Goal: Information Seeking & Learning: Check status

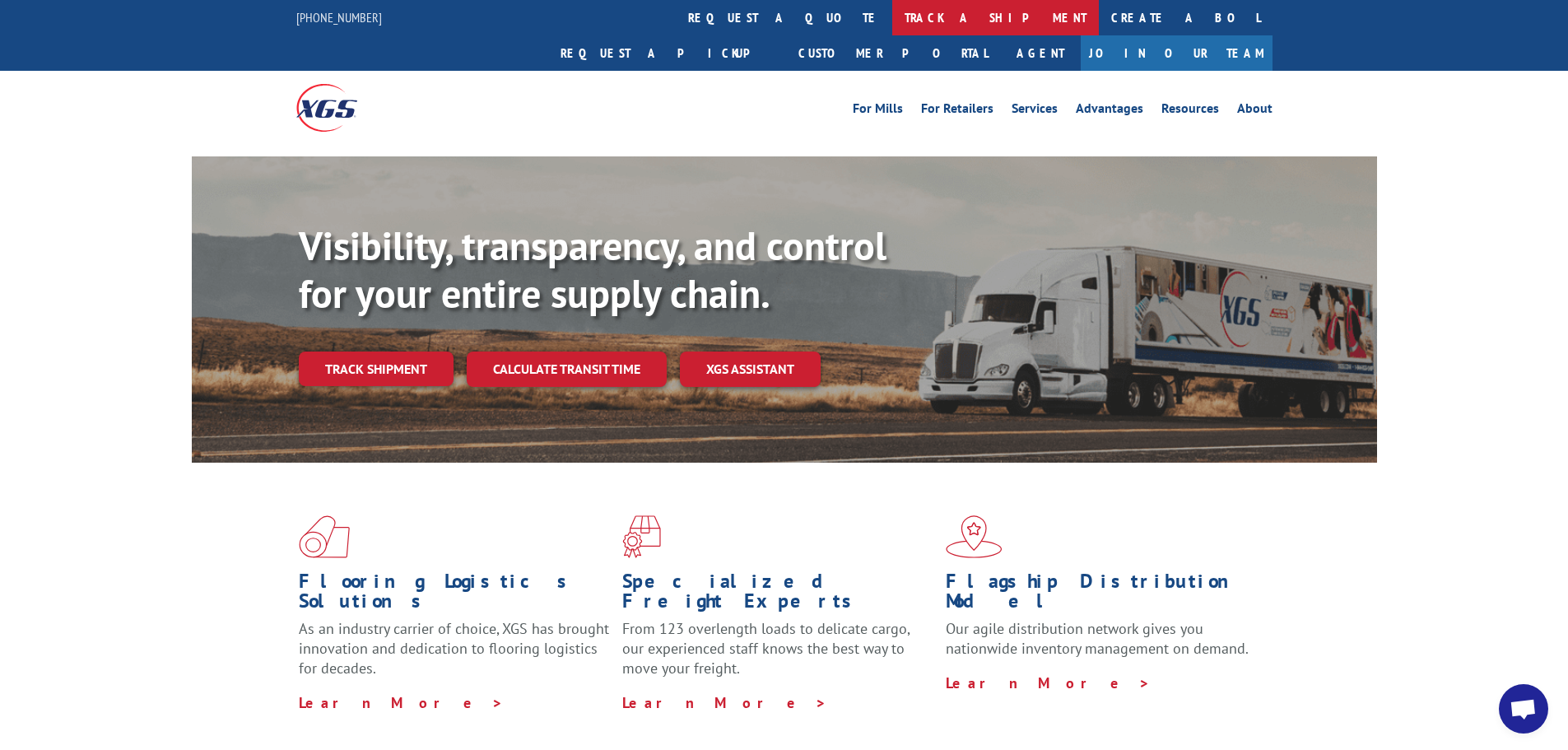
click at [892, 21] on link "track a shipment" at bounding box center [995, 17] width 206 height 36
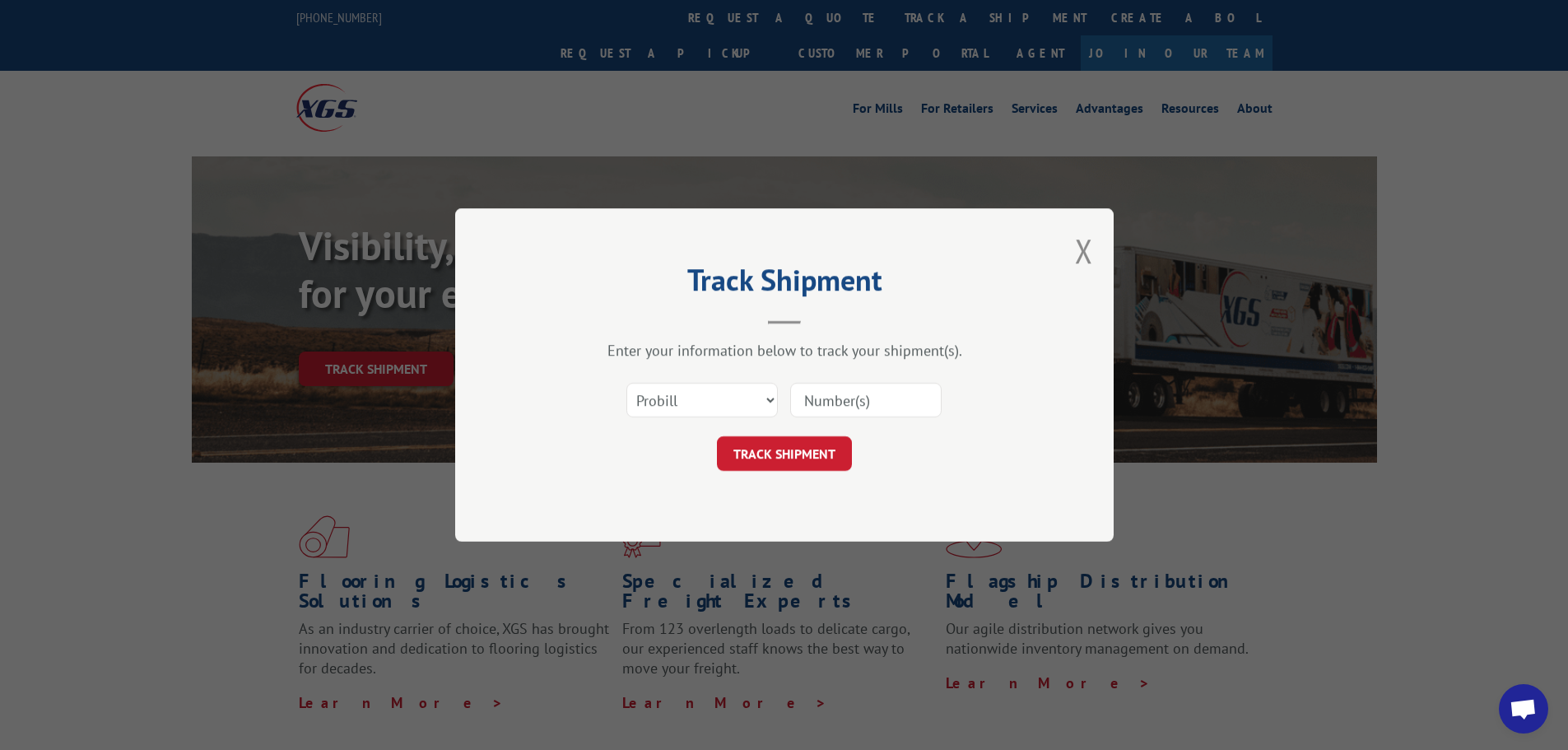
paste input "15333692"
type input "15333692"
click at [795, 462] on button "TRACK SHIPMENT" at bounding box center [784, 453] width 135 height 35
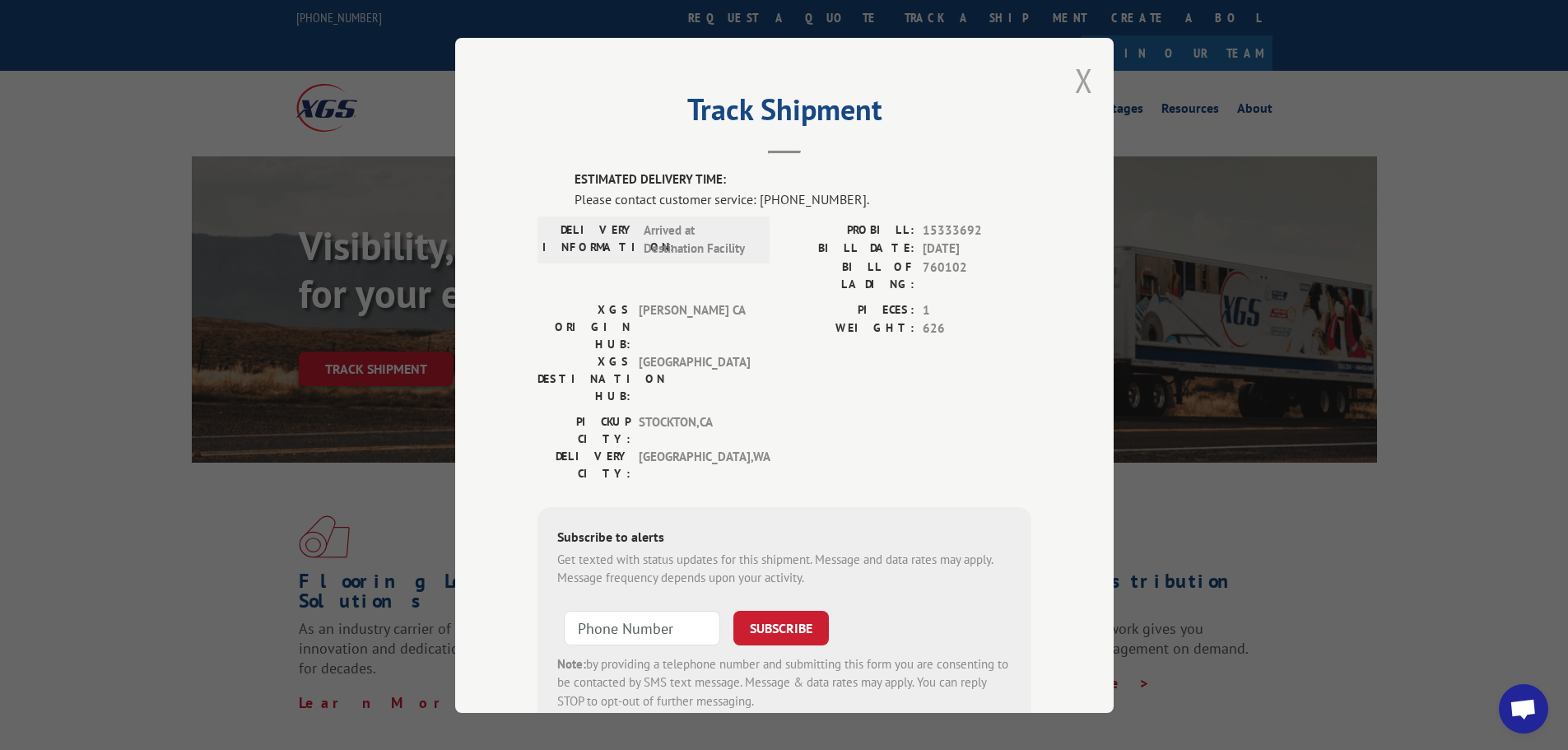
click at [1084, 78] on button "Close modal" at bounding box center [1084, 81] width 18 height 44
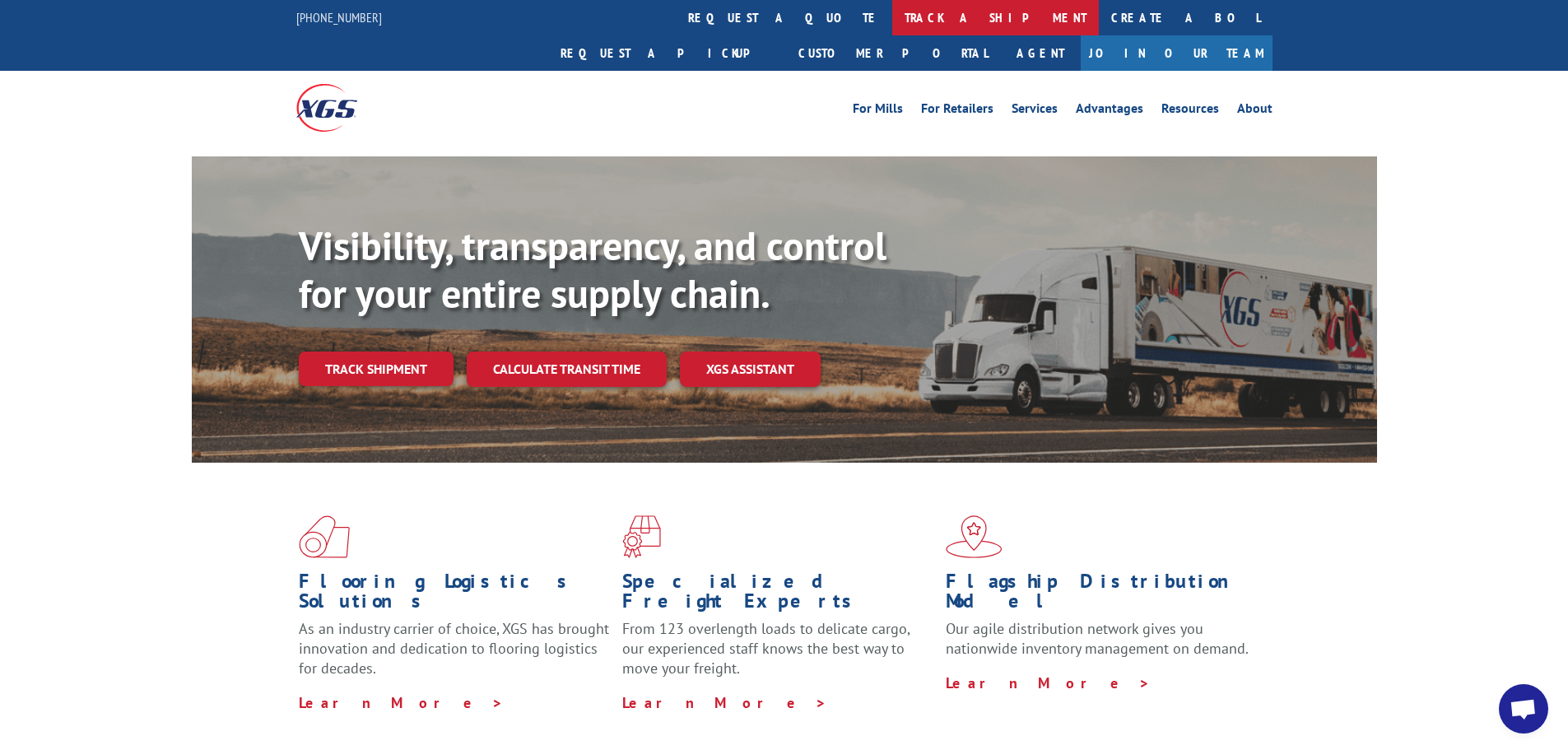
click at [892, 20] on link "track a shipment" at bounding box center [995, 17] width 206 height 36
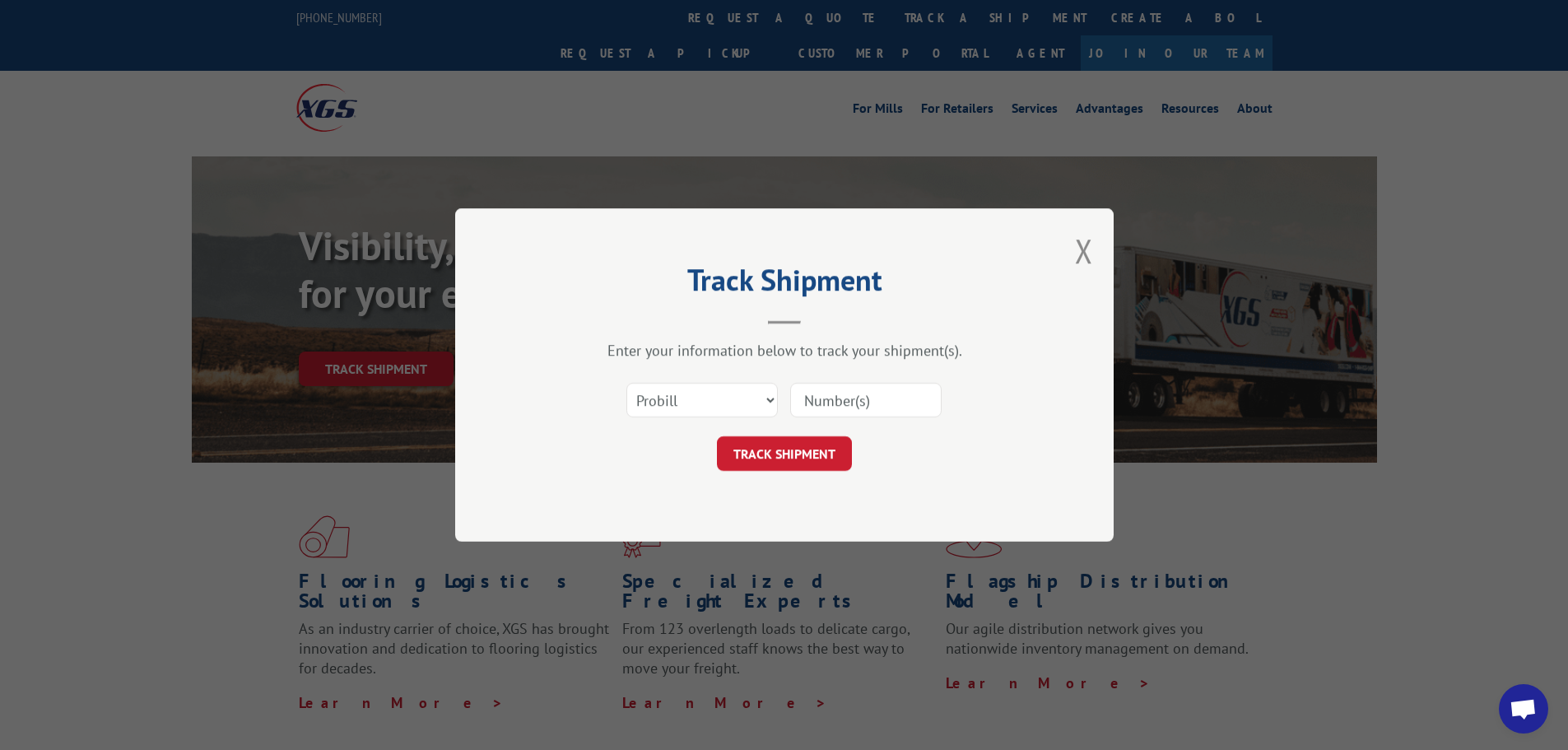
paste input "15333689"
type input "15333689"
click at [792, 447] on button "TRACK SHIPMENT" at bounding box center [784, 453] width 135 height 35
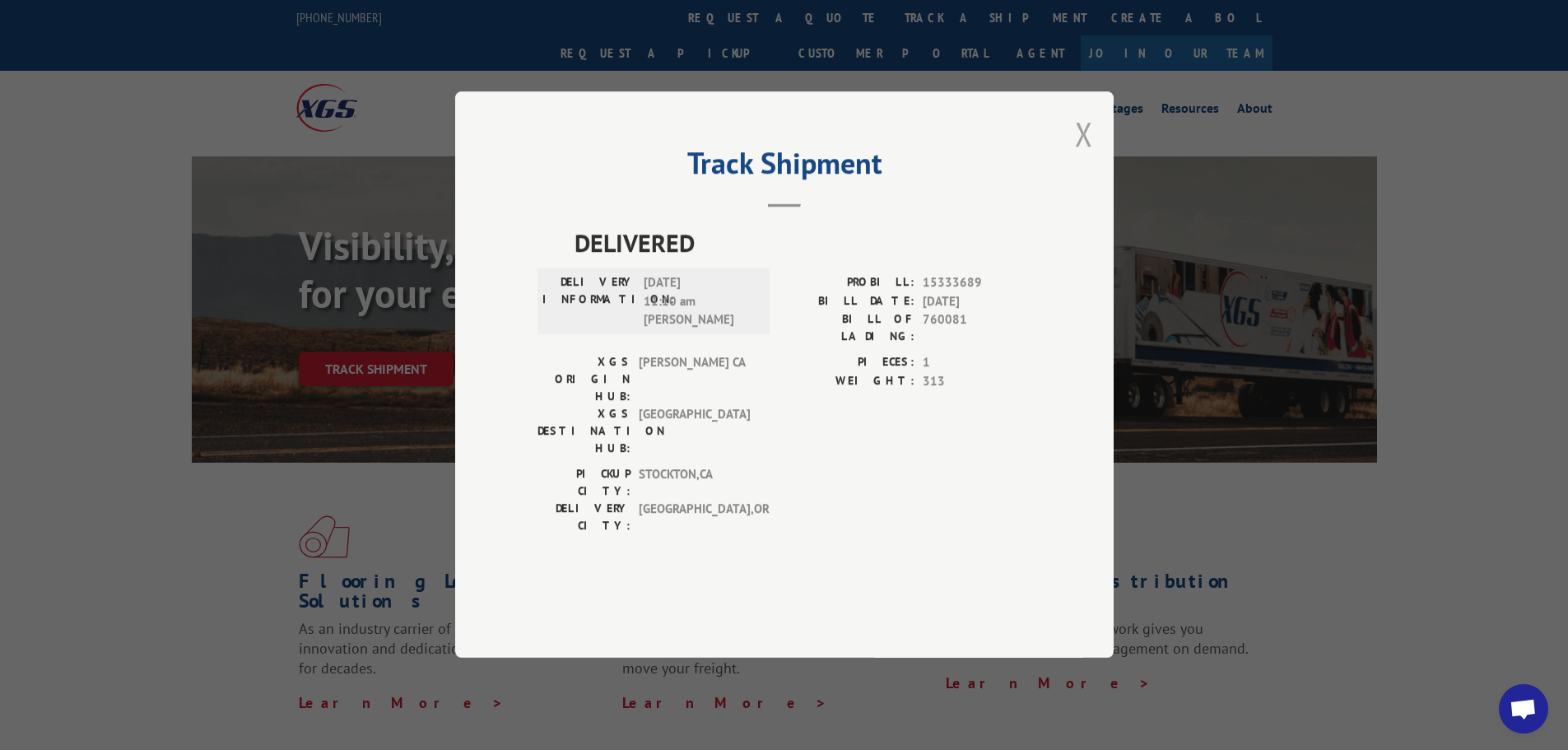
click at [1084, 156] on button "Close modal" at bounding box center [1084, 134] width 18 height 44
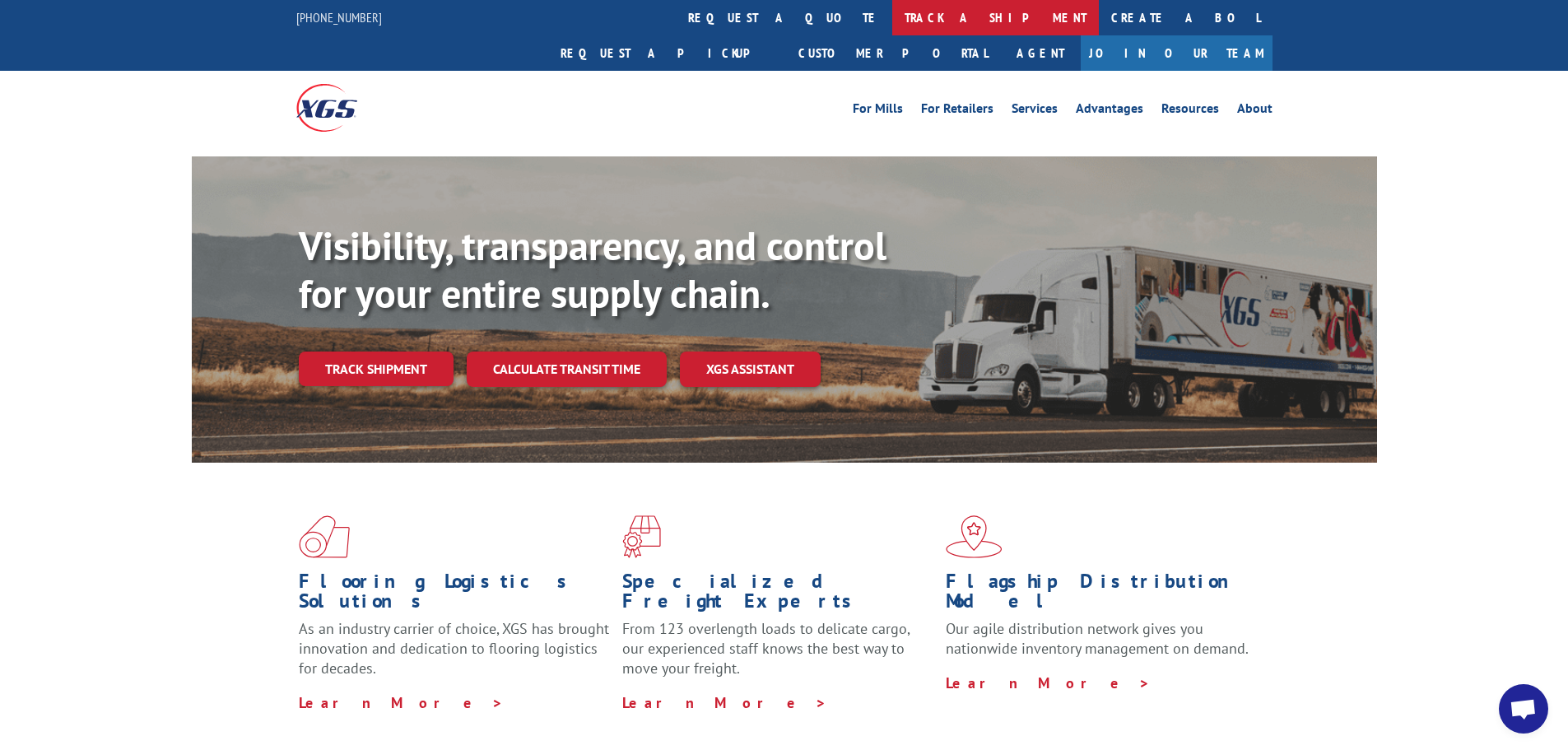
click at [892, 23] on link "track a shipment" at bounding box center [995, 17] width 206 height 36
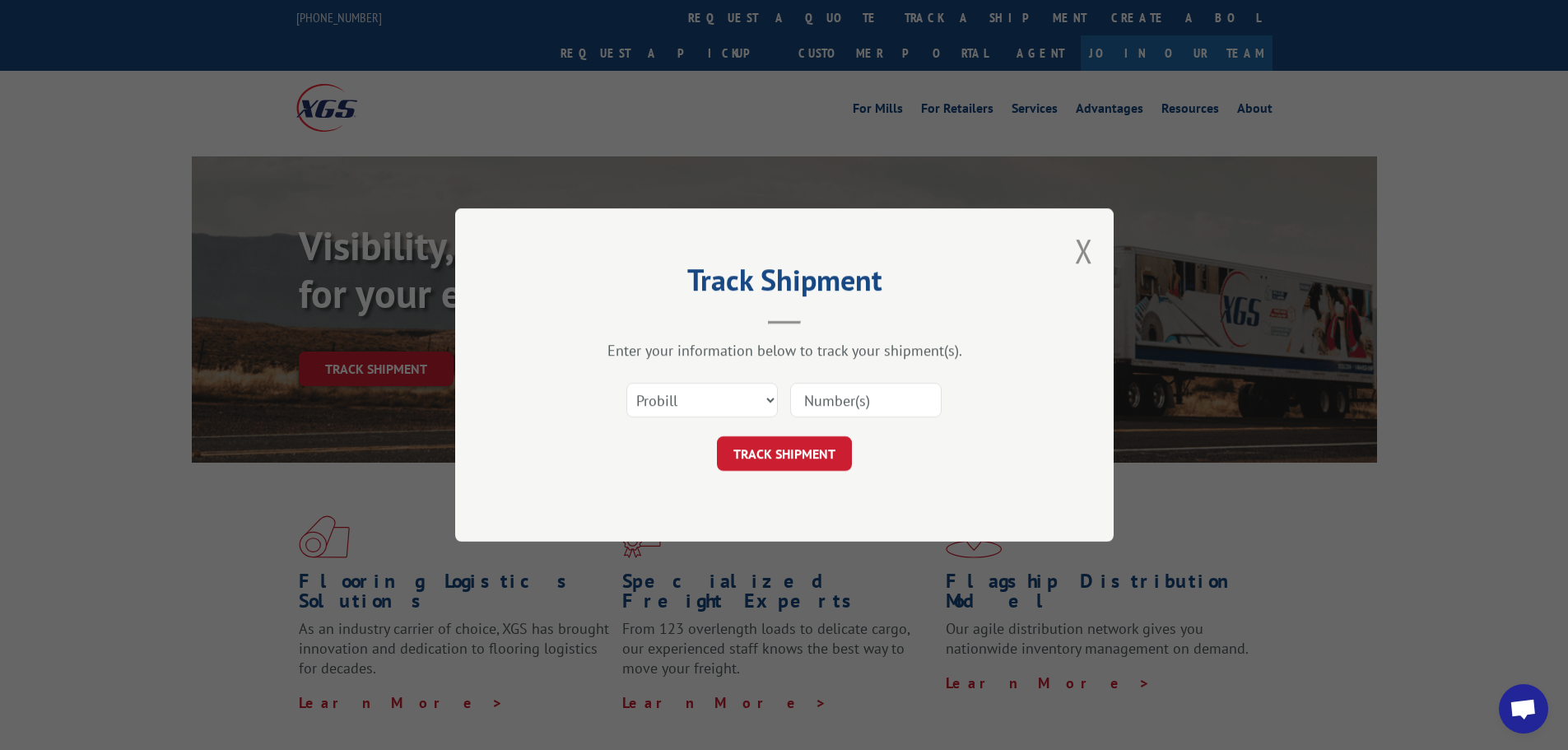
paste input "15333687"
type input "15333687"
click at [810, 464] on button "TRACK SHIPMENT" at bounding box center [784, 453] width 135 height 35
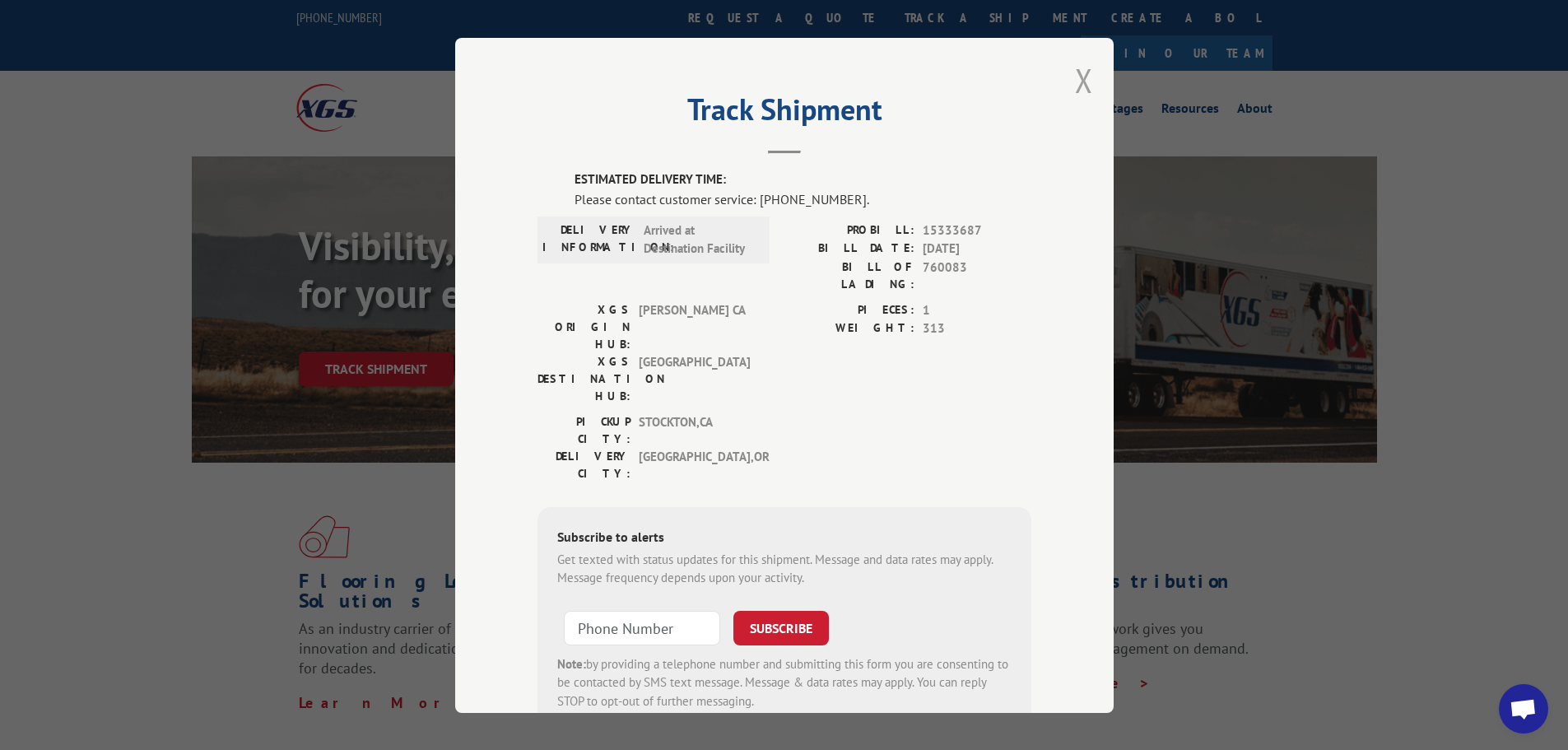
click at [1081, 84] on button "Close modal" at bounding box center [1084, 81] width 18 height 44
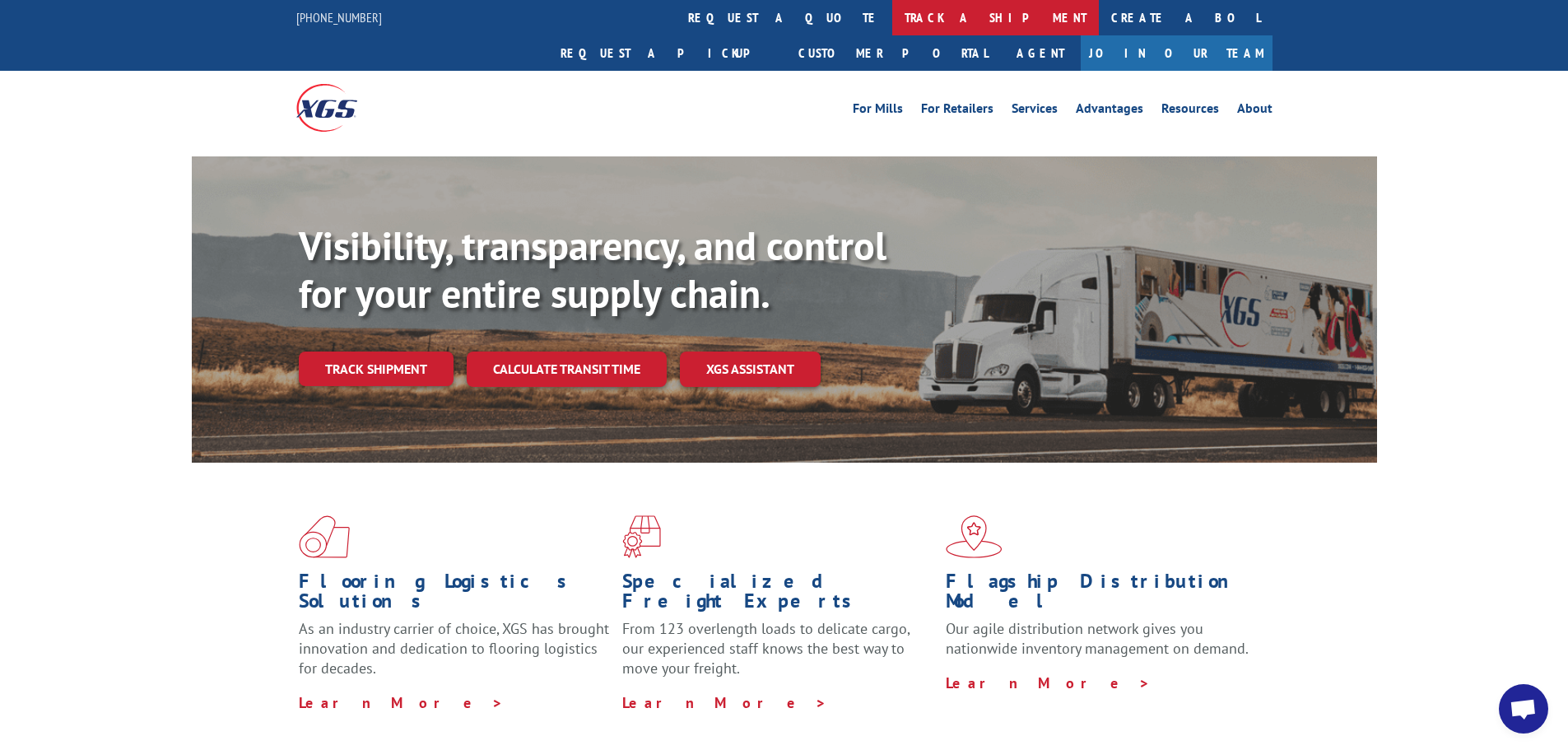
click at [892, 17] on link "track a shipment" at bounding box center [995, 17] width 206 height 36
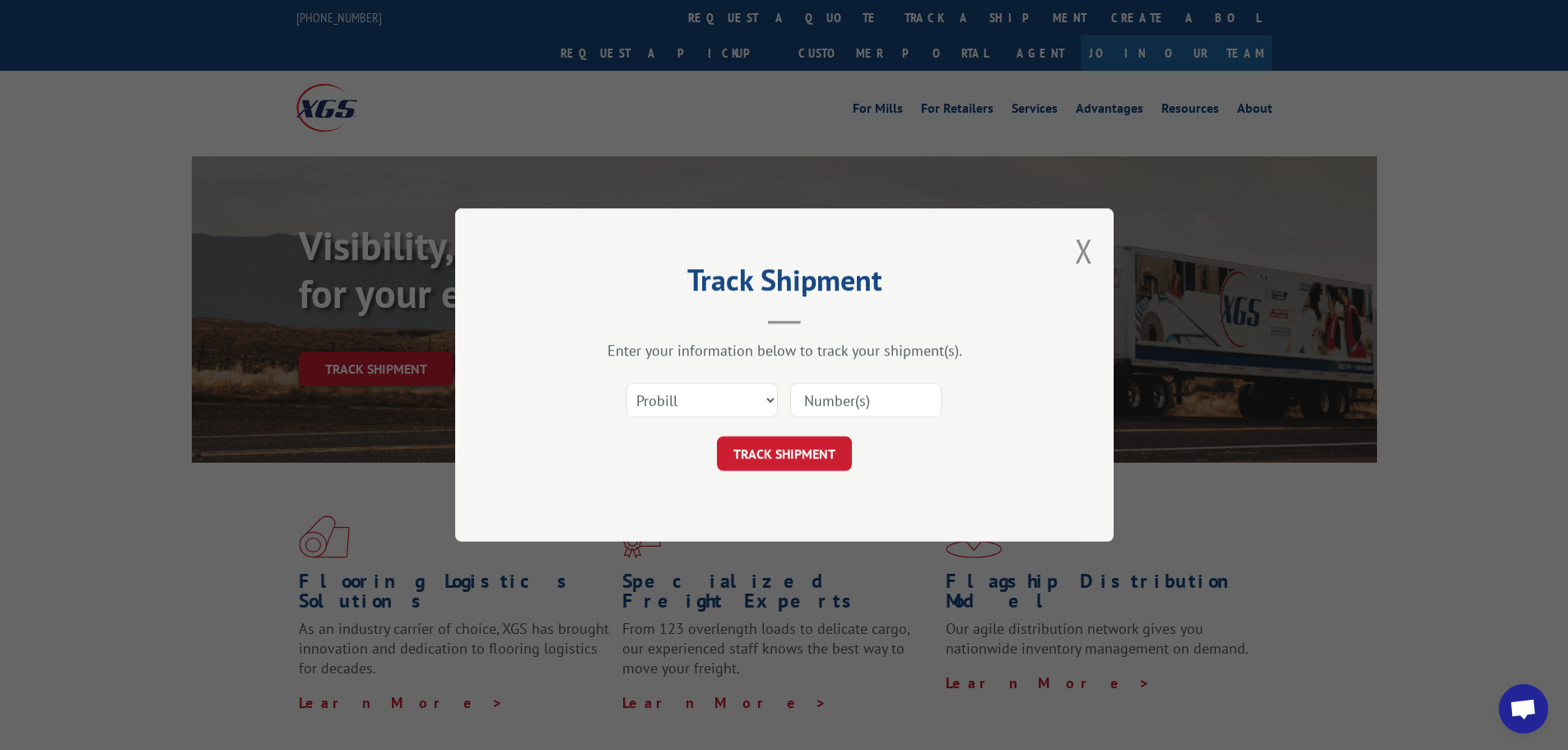
paste input "15333686"
type input "15333686"
click at [804, 462] on button "TRACK SHIPMENT" at bounding box center [784, 453] width 135 height 35
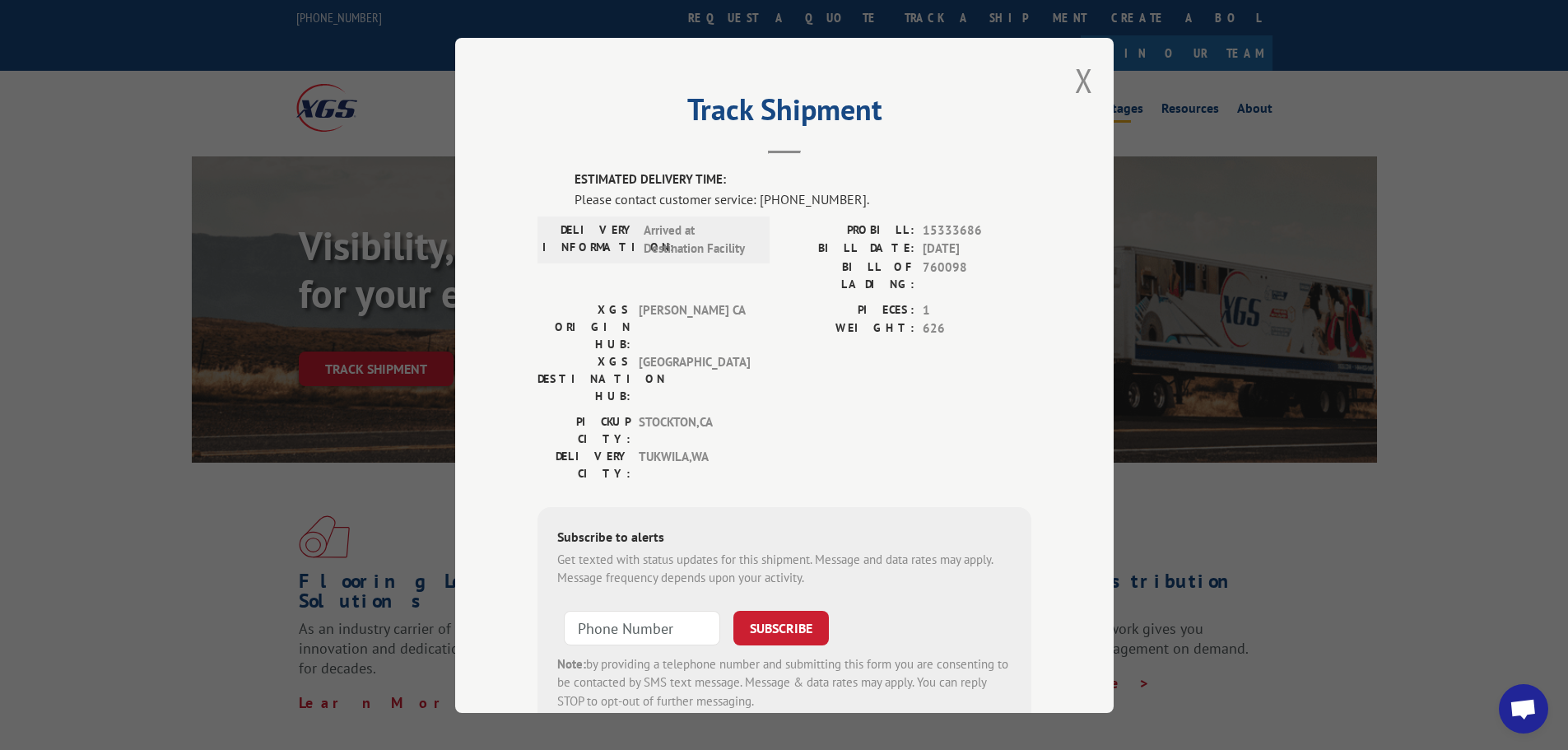
click at [1074, 81] on button "Close modal" at bounding box center [1084, 81] width 18 height 44
